Goal: Task Accomplishment & Management: Manage account settings

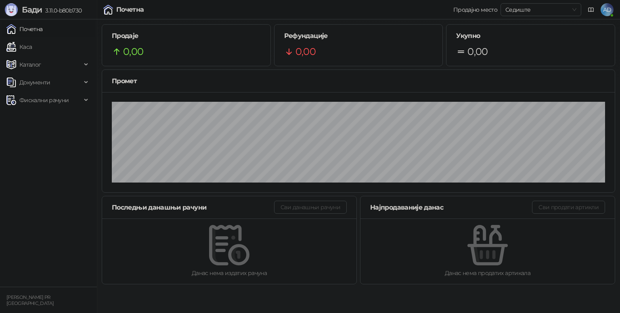
click at [38, 25] on link "Почетна" at bounding box center [24, 29] width 36 height 16
click at [46, 12] on span "3.11.0-b80b730" at bounding box center [62, 10] width 40 height 7
click at [608, 10] on span "AD" at bounding box center [607, 9] width 13 height 13
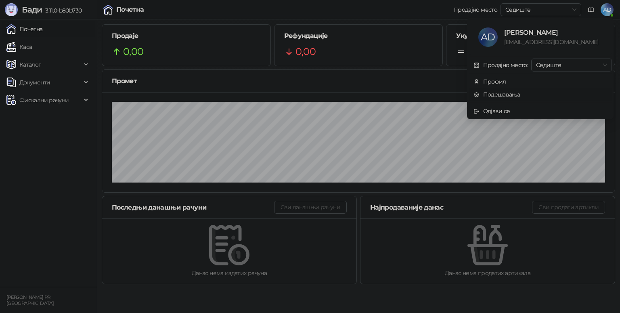
click at [497, 93] on link "Подешавања" at bounding box center [496, 94] width 47 height 7
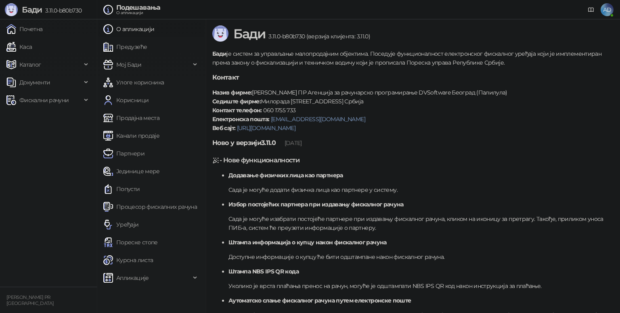
click at [136, 188] on link "Попусти" at bounding box center [121, 189] width 37 height 16
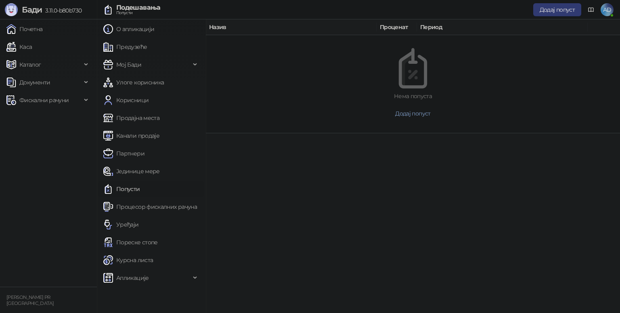
click at [562, 12] on span "Додај попуст" at bounding box center [557, 9] width 35 height 7
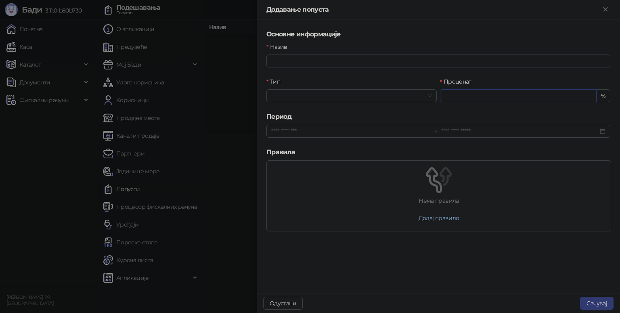
click at [478, 94] on input "Проценат" at bounding box center [518, 96] width 156 height 12
click at [347, 88] on div "Тип" at bounding box center [351, 83] width 170 height 12
click at [346, 91] on input "Тип" at bounding box center [347, 96] width 153 height 12
click at [278, 127] on div "Износ" at bounding box center [351, 124] width 157 height 9
click at [287, 111] on div "Проценат" at bounding box center [351, 111] width 157 height 9
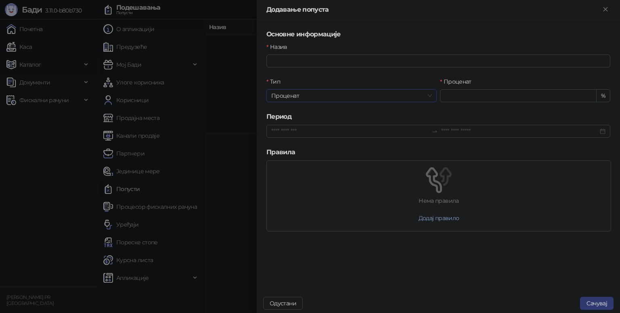
click at [293, 94] on span "Проценат" at bounding box center [351, 96] width 161 height 12
click at [284, 127] on div "Износ" at bounding box center [351, 124] width 157 height 9
click at [228, 113] on div at bounding box center [310, 156] width 620 height 313
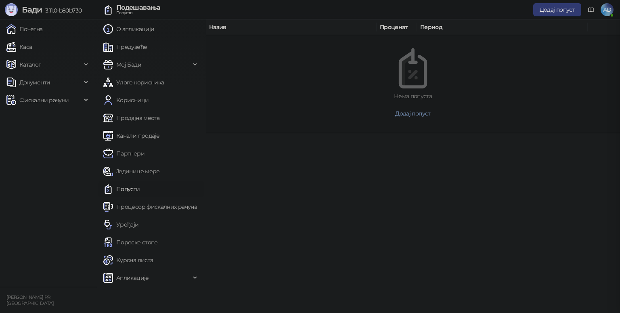
click at [239, 80] on div at bounding box center [310, 156] width 620 height 313
